Goal: Communication & Community: Share content

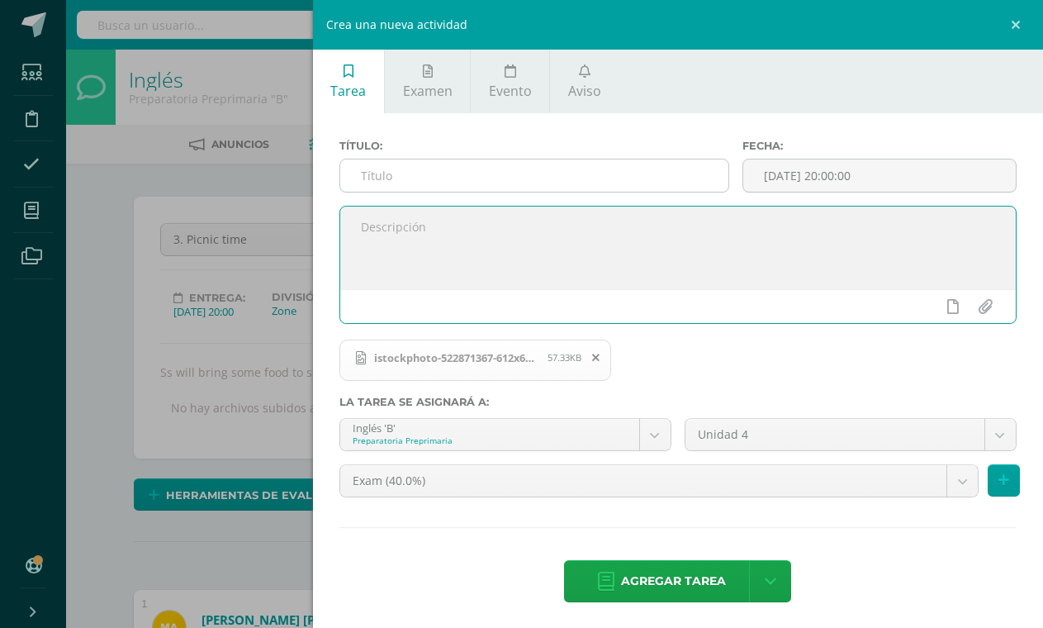
click at [448, 164] on input "text" at bounding box center [534, 175] width 388 height 32
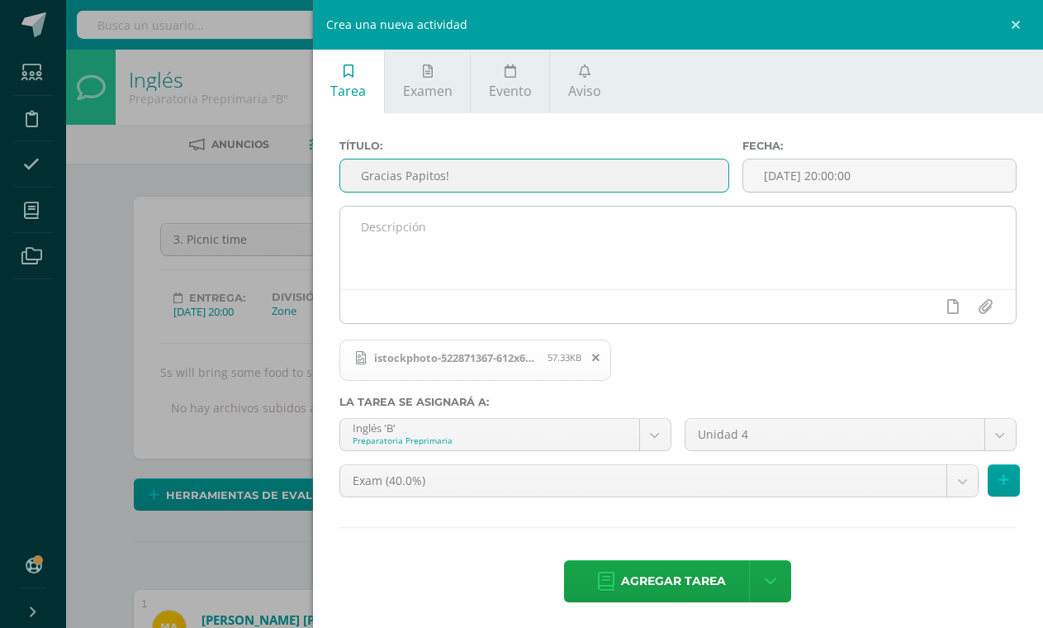
type input "Gracias Papitos!"
click at [417, 215] on textarea at bounding box center [678, 247] width 676 height 83
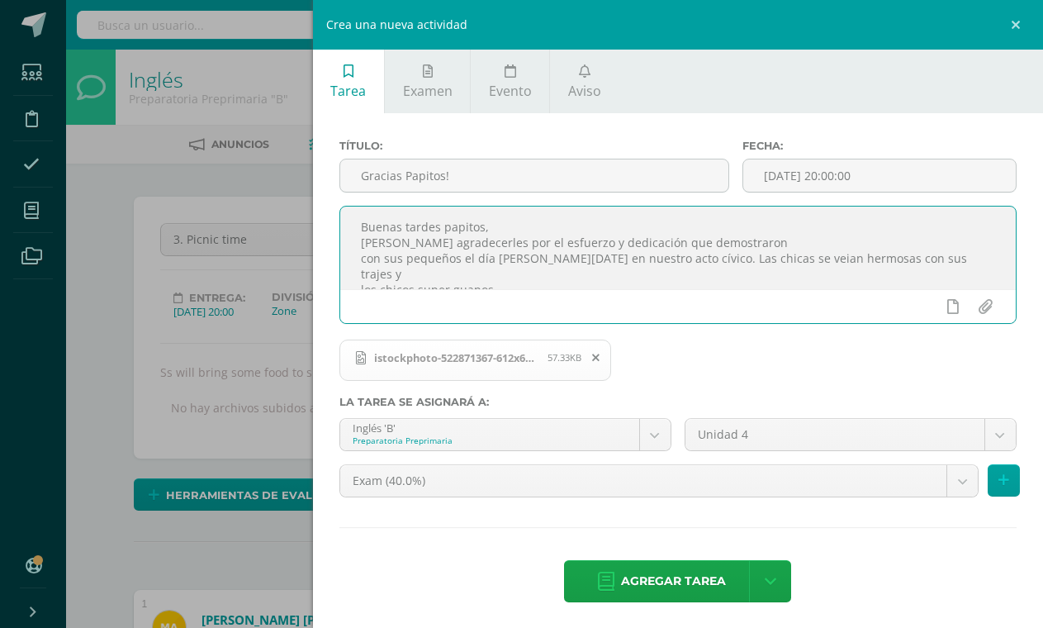
drag, startPoint x: 443, startPoint y: 273, endPoint x: 352, endPoint y: 215, distance: 108.4
click at [352, 215] on textarea "Buenas tardes papitos, [PERSON_NAME] agradecerles por el esfuerzo y dedicación …" at bounding box center [678, 247] width 676 height 83
type textarea "Buenas tardes papitos, [PERSON_NAME] agradecerles por el esfuerzo y dedicación …"
click at [581, 82] on span "Aviso" at bounding box center [584, 91] width 33 height 18
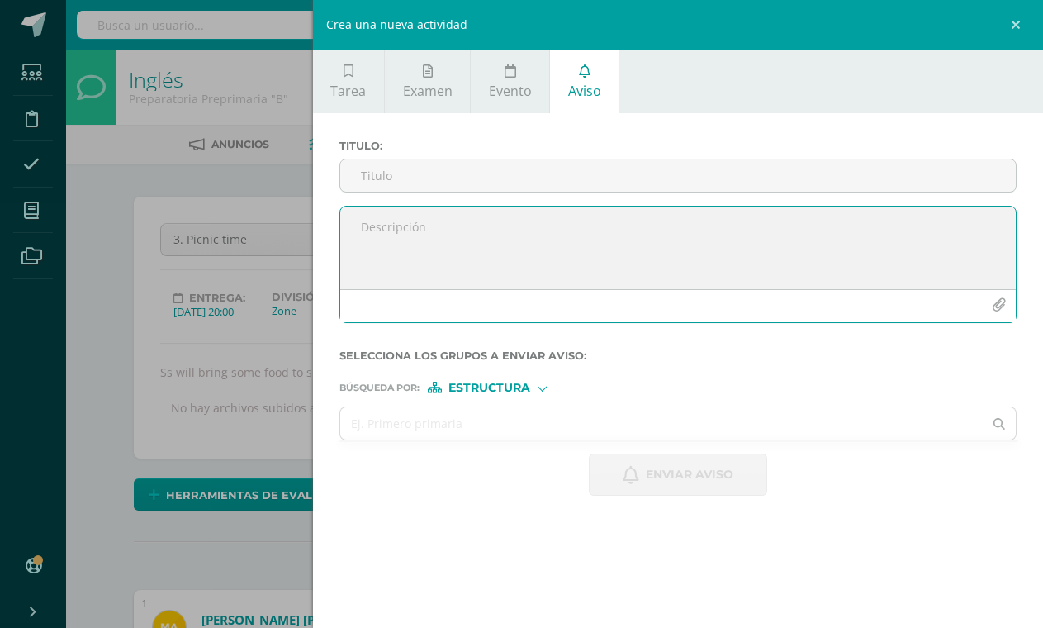
click at [484, 242] on textarea at bounding box center [678, 247] width 676 height 83
paste textarea "Buenas tardes papitos, [PERSON_NAME] agradecerles por el esfuerzo y dedicación …"
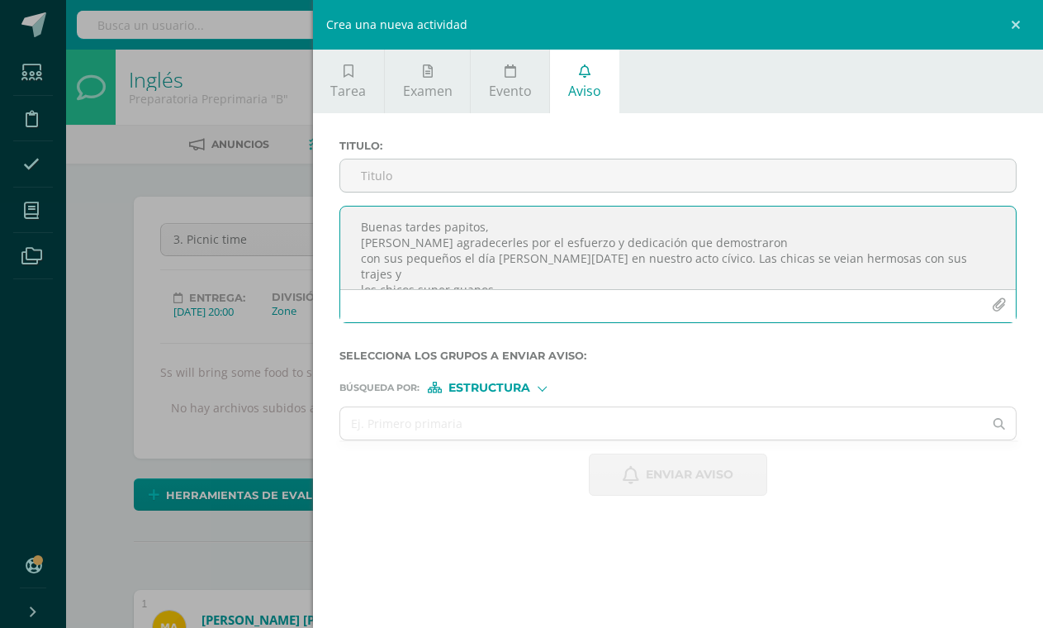
scroll to position [9, 0]
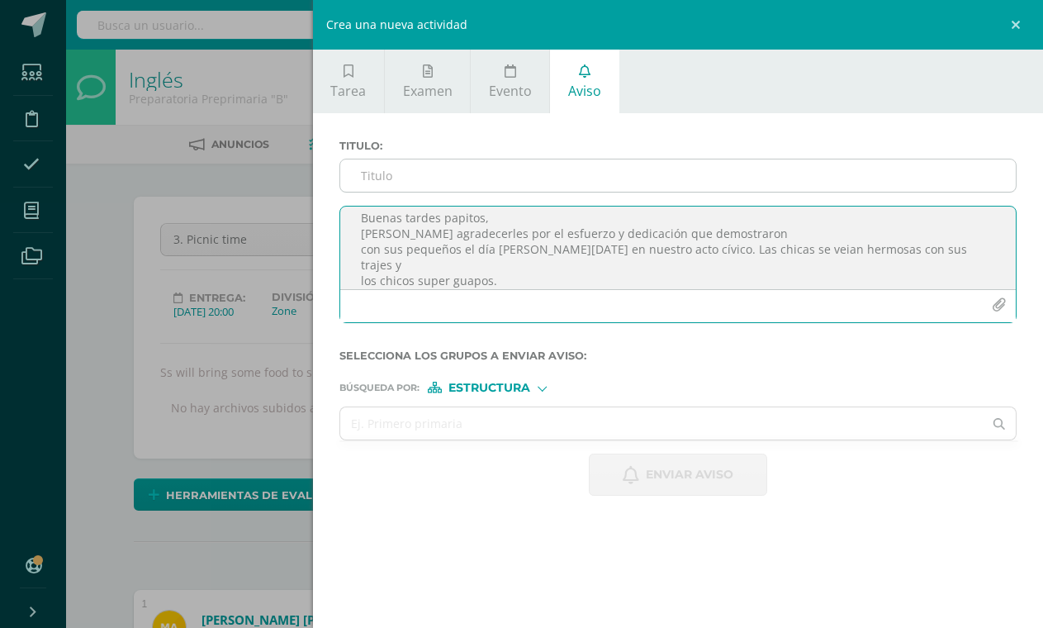
type textarea "Buenas tardes papitos, [PERSON_NAME] agradecerles por el esfuerzo y dedicación …"
click at [471, 171] on input "Titulo :" at bounding box center [678, 175] width 676 height 32
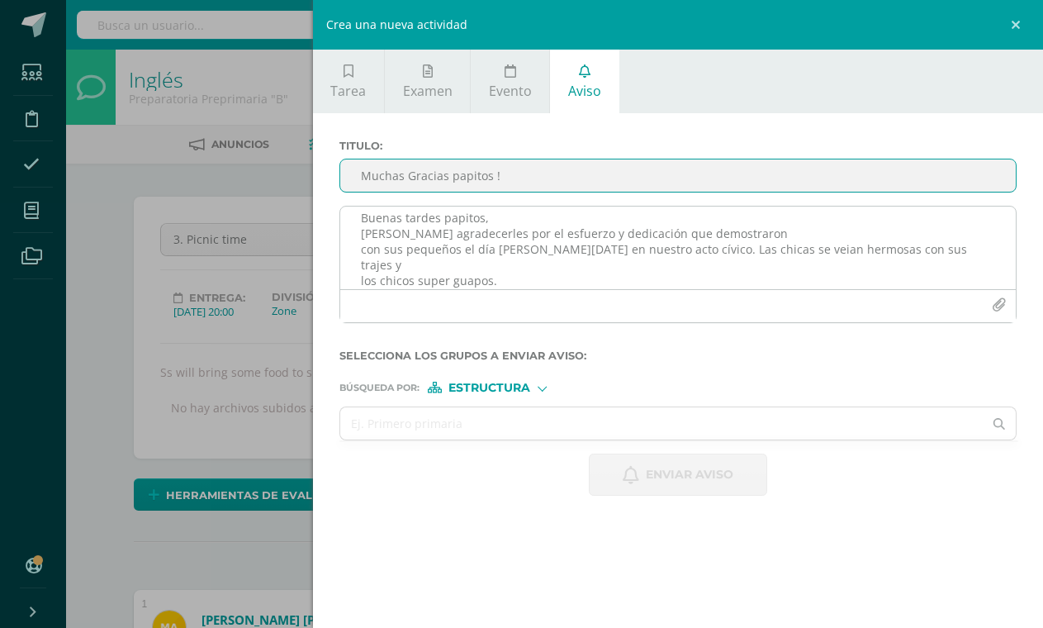
type input "Muchas Gracias papitos !"
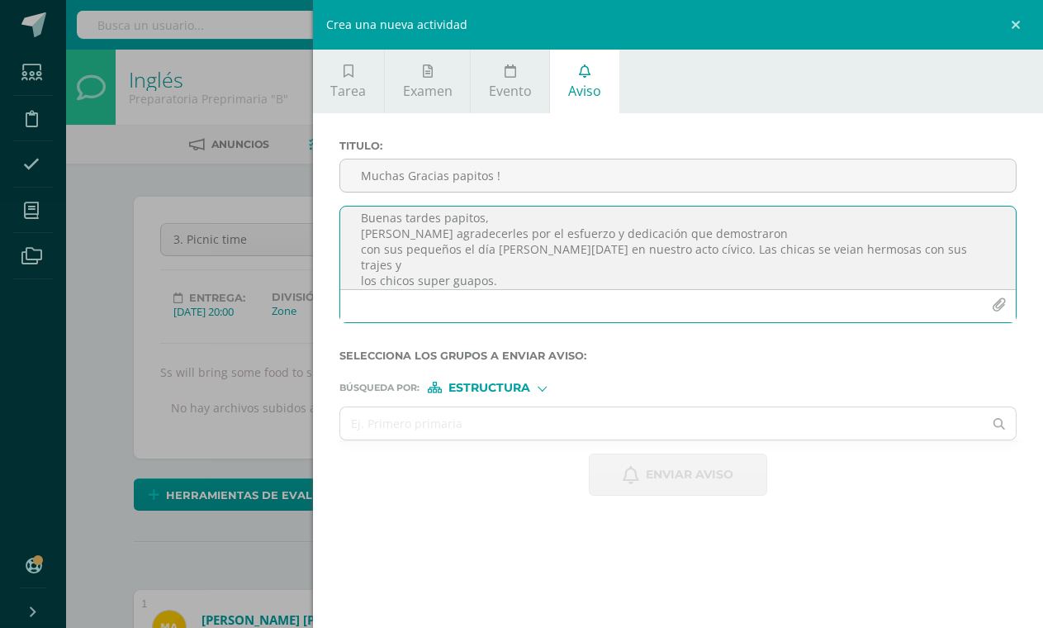
click at [1001, 304] on icon "button" at bounding box center [999, 305] width 14 height 14
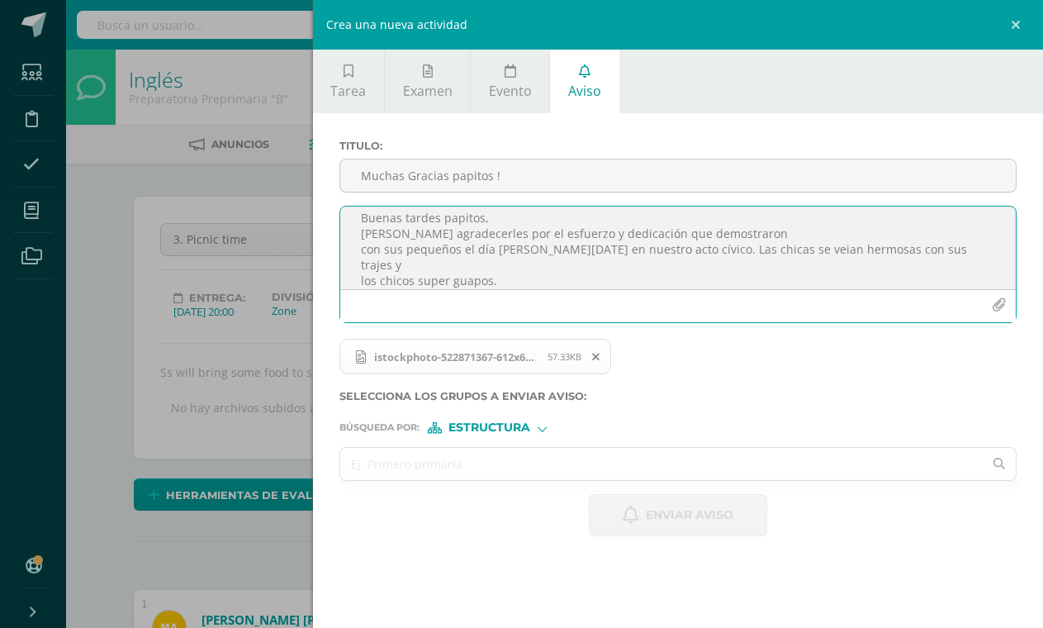
click at [603, 452] on input "text" at bounding box center [661, 464] width 643 height 32
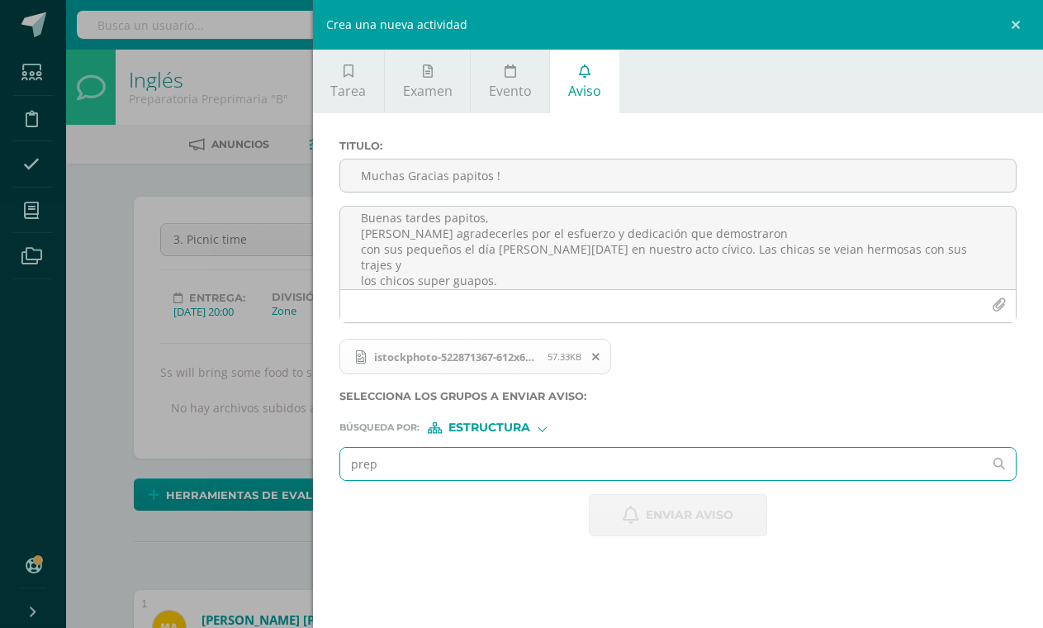
type input "prepa"
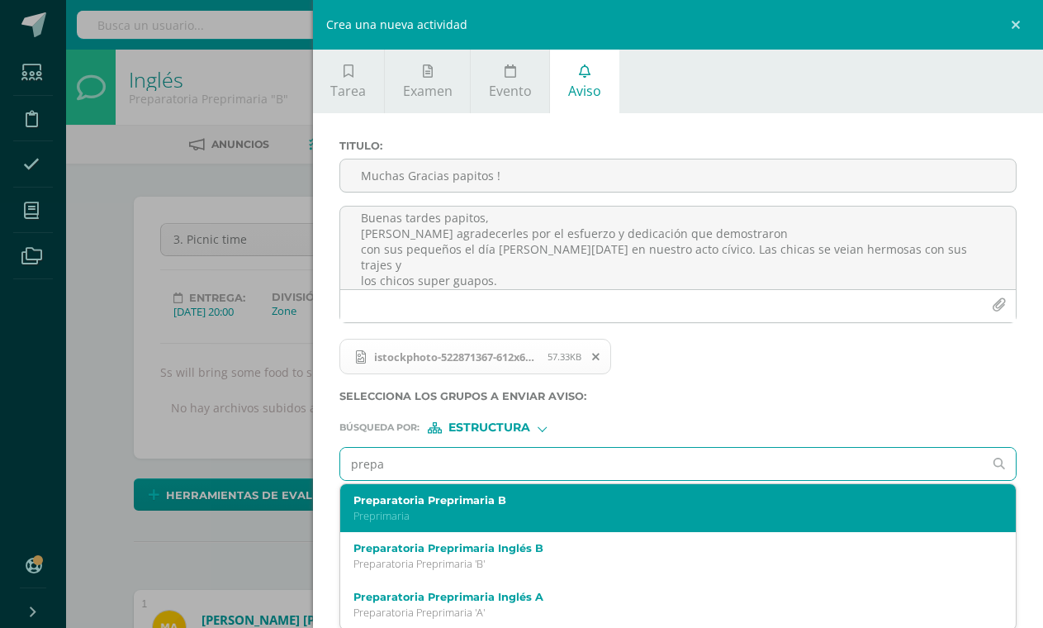
click at [671, 502] on label "Preparatoria Preprimaria B" at bounding box center [663, 500] width 620 height 12
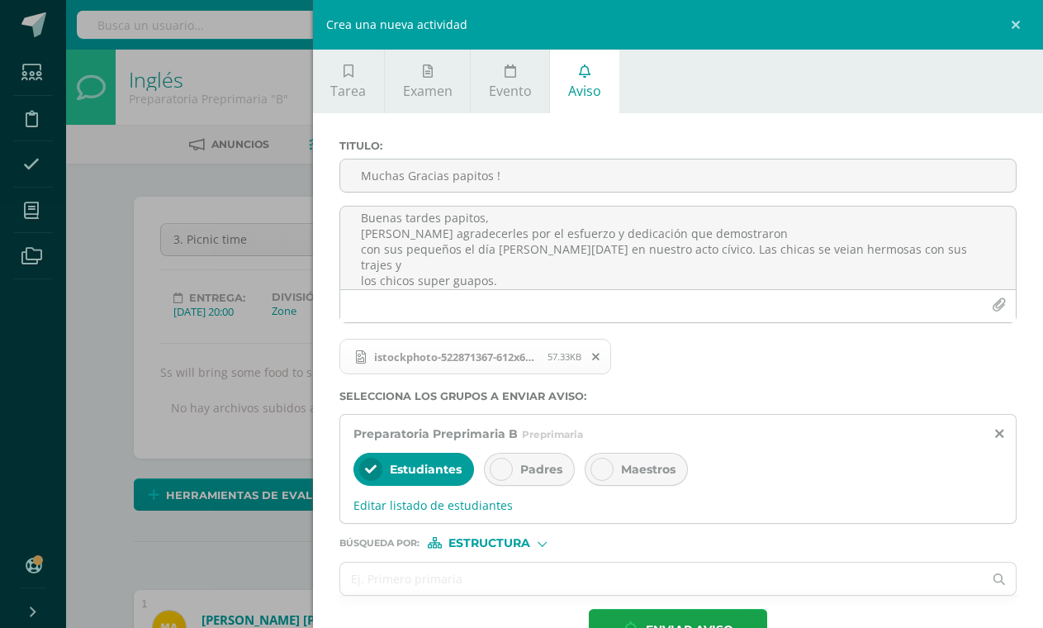
click at [556, 463] on span "Padres" at bounding box center [541, 469] width 42 height 15
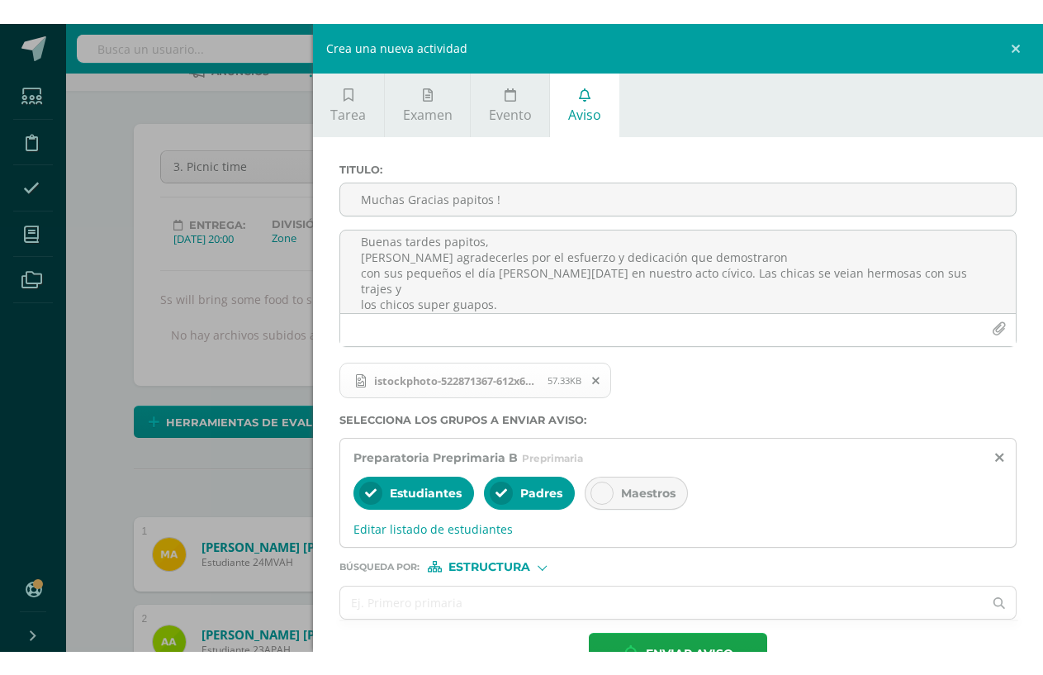
scroll to position [100, 0]
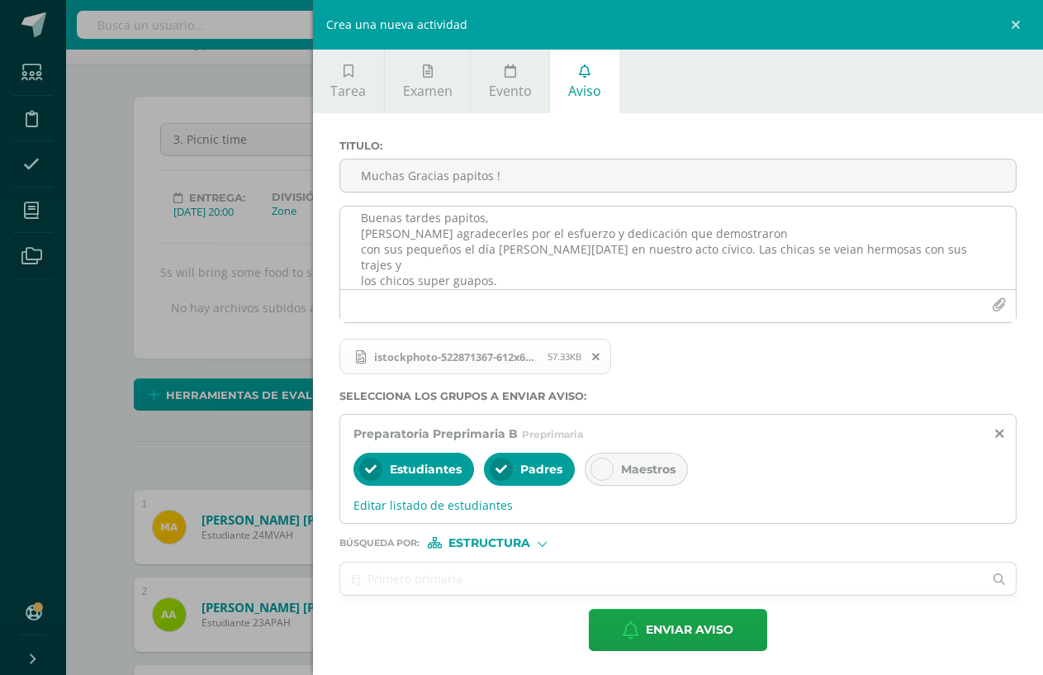
click at [538, 257] on textarea "Buenas tardes papitos, [PERSON_NAME] agradecerles por el esfuerzo y dedicación …" at bounding box center [678, 247] width 676 height 83
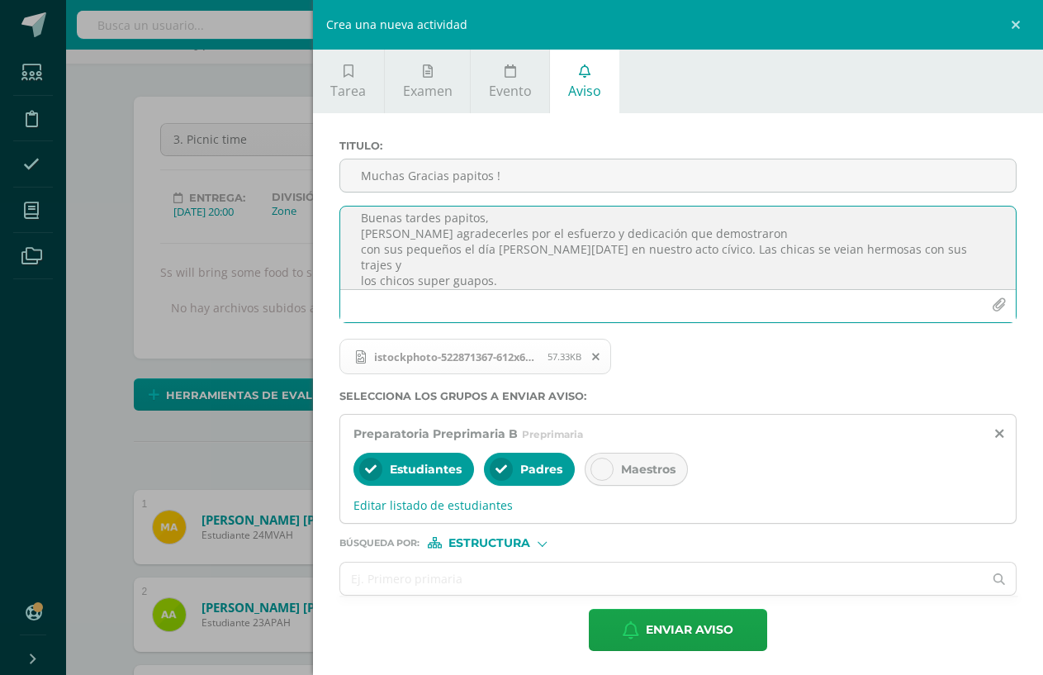
click at [548, 274] on textarea "Buenas tardes papitos, [PERSON_NAME] agradecerles por el esfuerzo y dedicación …" at bounding box center [678, 247] width 676 height 83
click at [548, 260] on textarea "Buenas tardes papitos, [PERSON_NAME] agradecerles por el esfuerzo y dedicación …" at bounding box center [678, 247] width 676 height 83
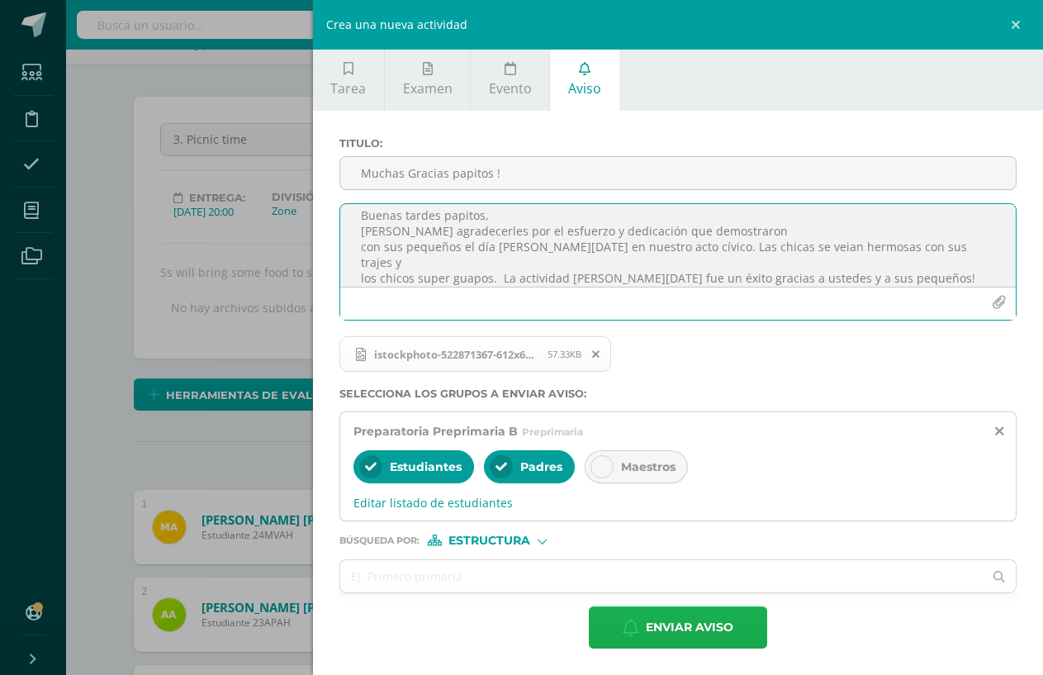
type textarea "Buenas tardes papitos, [PERSON_NAME] agradecerles por el esfuerzo y dedicación …"
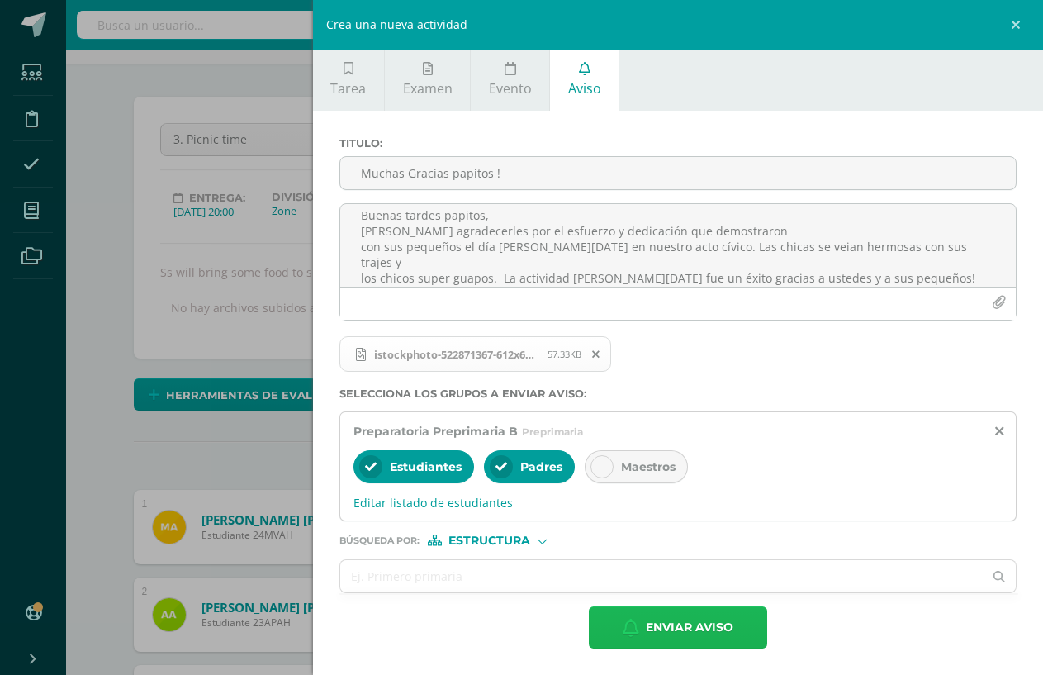
click at [660, 627] on span "Enviar aviso" at bounding box center [690, 627] width 88 height 40
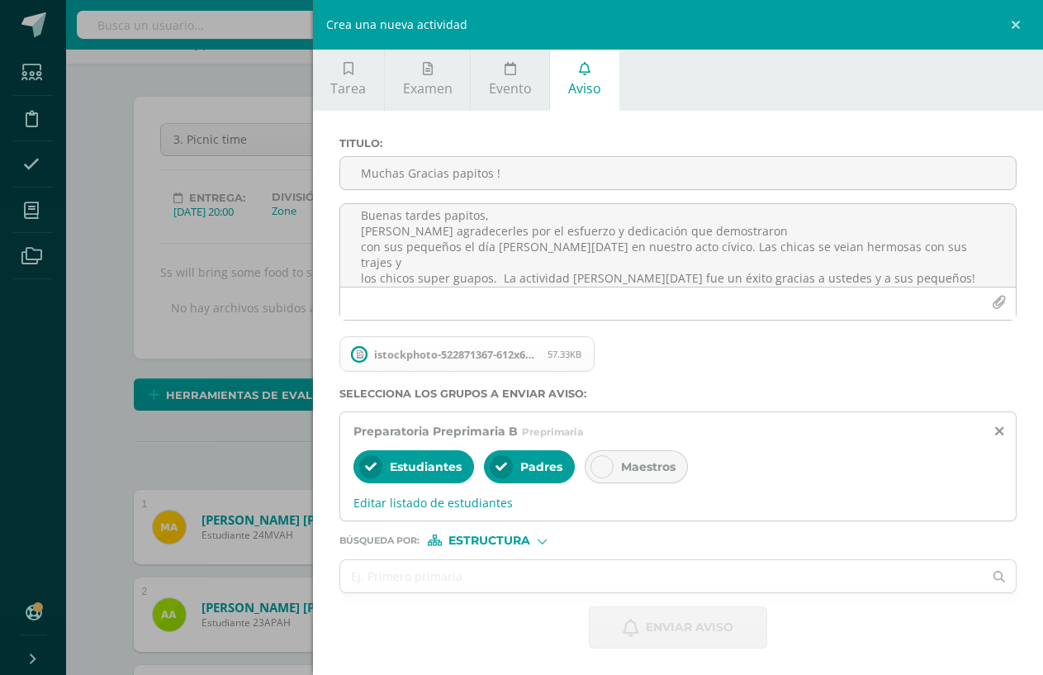
scroll to position [0, 0]
